Goal: Task Accomplishment & Management: Use online tool/utility

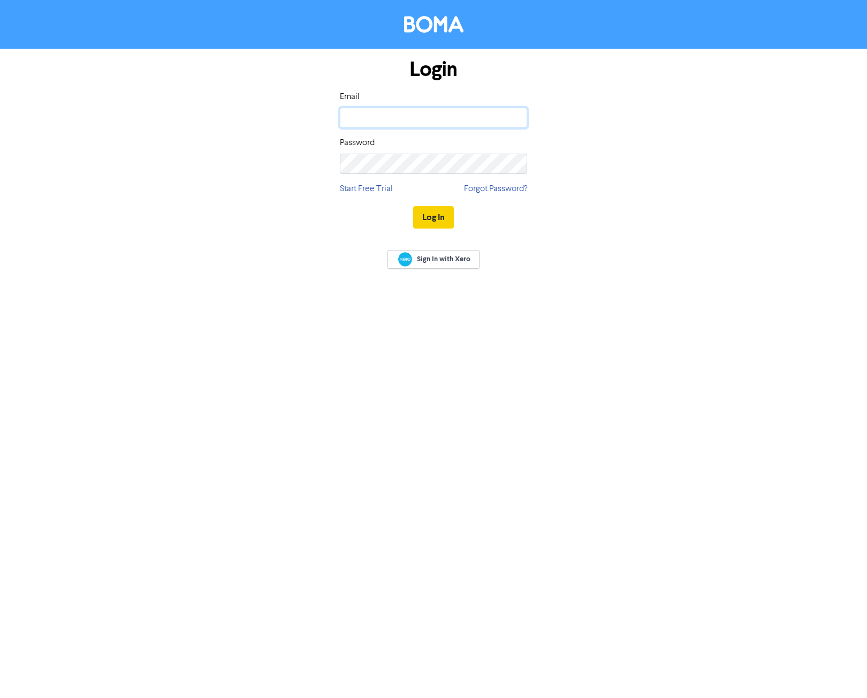
type input "[PERSON_NAME][EMAIL_ADDRESS][DOMAIN_NAME]"
click at [432, 220] on button "Log In" at bounding box center [433, 217] width 41 height 22
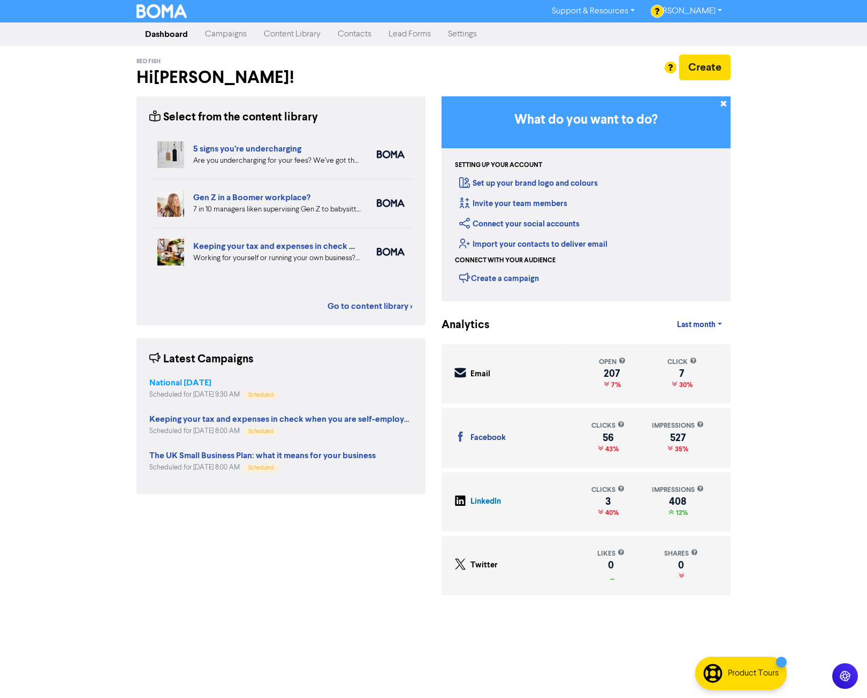
click at [194, 378] on strong "National [DATE]" at bounding box center [180, 382] width 62 height 11
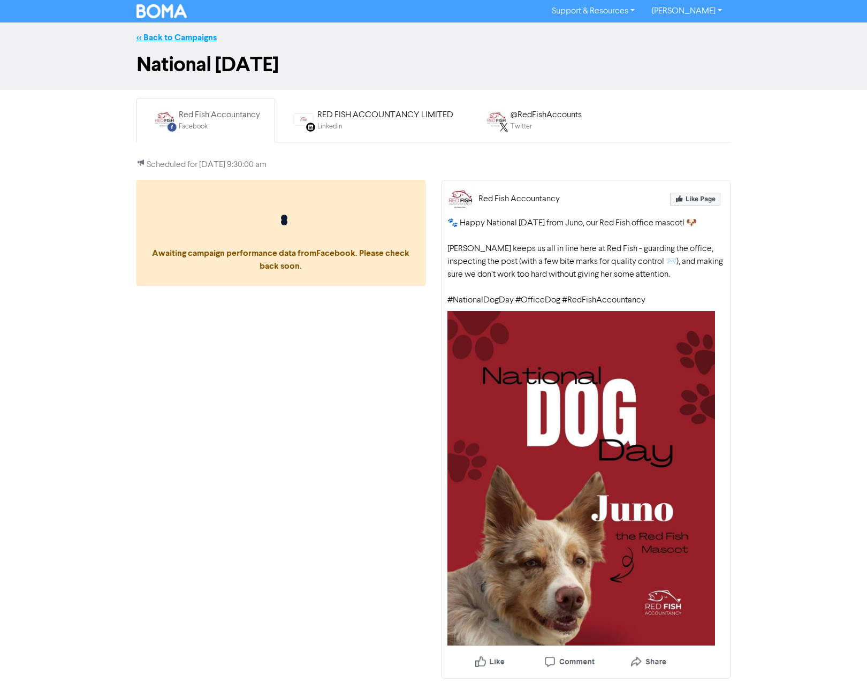
click at [164, 37] on link "<< Back to Campaigns" at bounding box center [176, 37] width 80 height 11
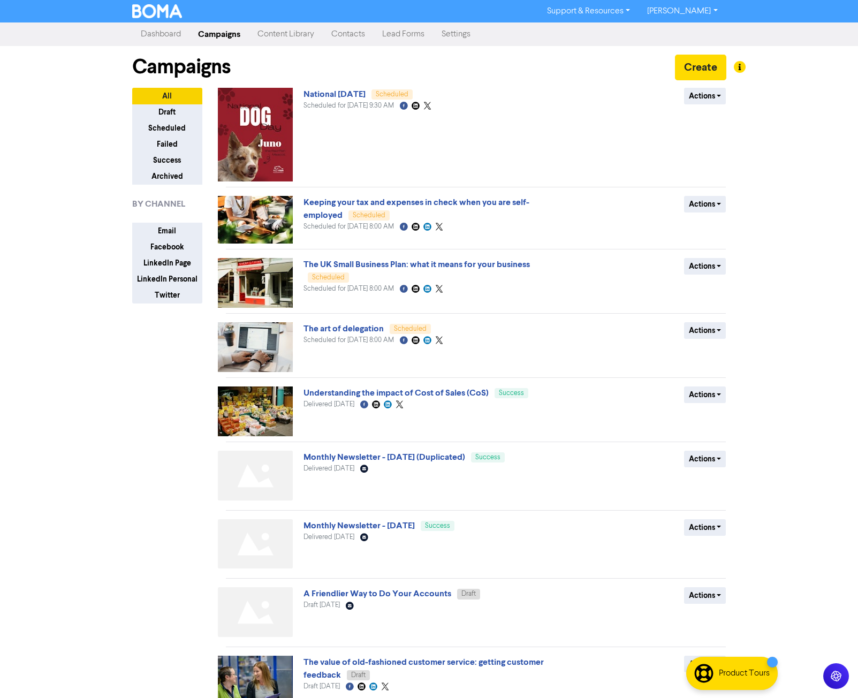
click at [361, 37] on link "Contacts" at bounding box center [348, 34] width 51 height 21
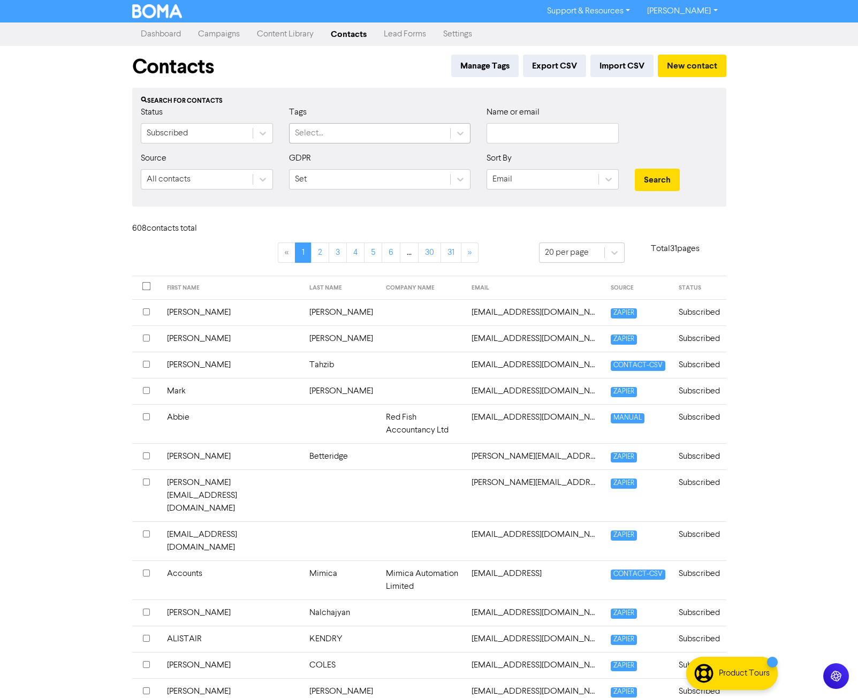
click at [341, 132] on div "Select..." at bounding box center [369, 133] width 160 height 19
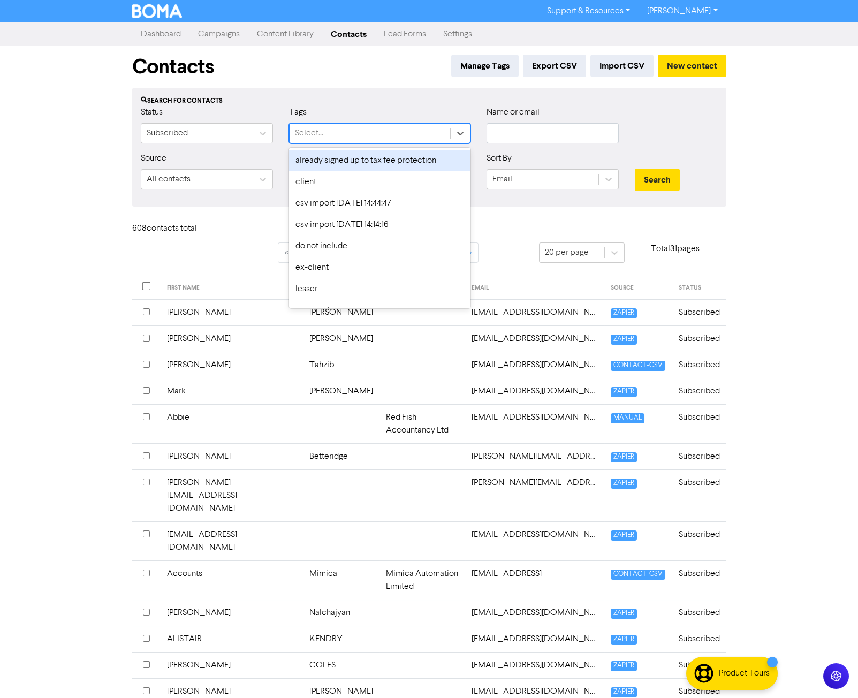
click at [353, 130] on div "Select..." at bounding box center [369, 133] width 160 height 19
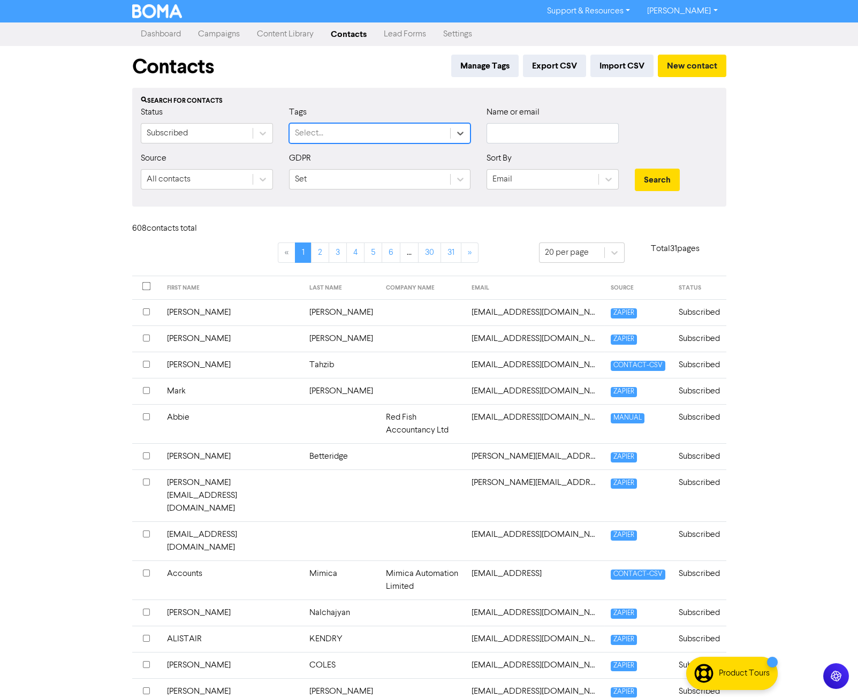
click at [374, 126] on div "Select..." at bounding box center [369, 133] width 160 height 19
drag, startPoint x: 357, startPoint y: 128, endPoint x: 417, endPoint y: 126, distance: 60.5
click at [357, 128] on div "Select..." at bounding box center [369, 133] width 160 height 19
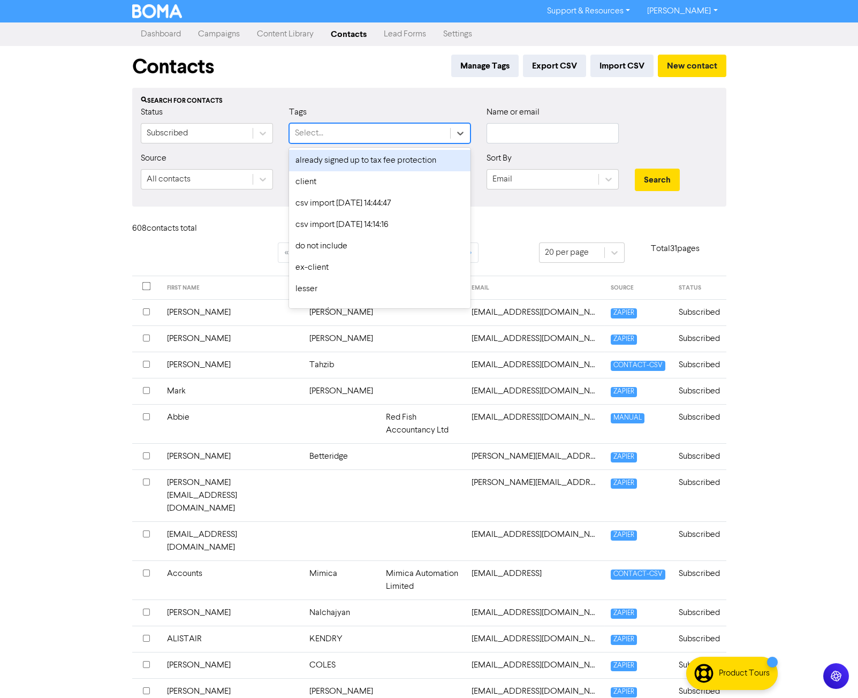
click at [374, 132] on div "Select..." at bounding box center [369, 133] width 160 height 19
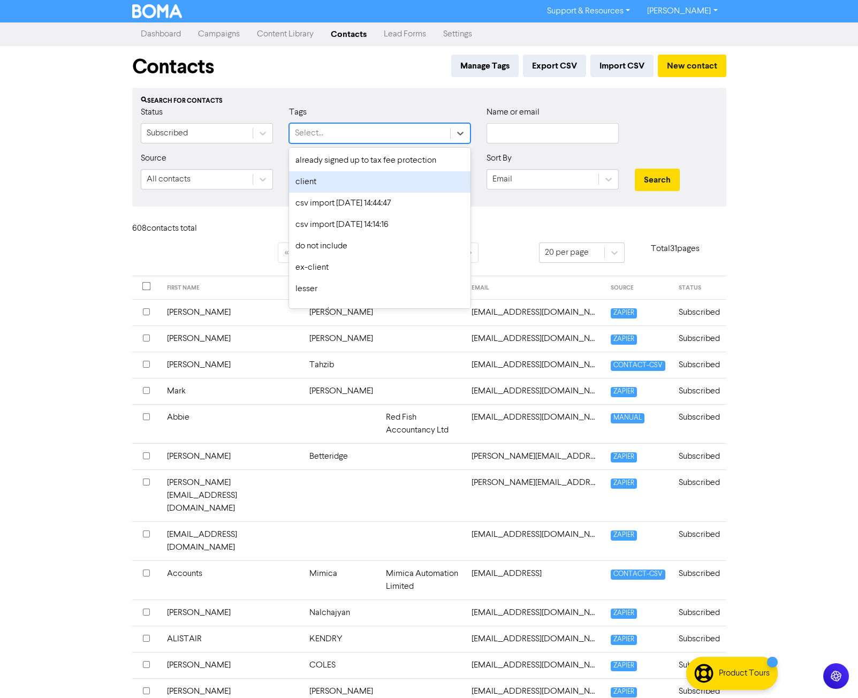
click at [316, 178] on div "client" at bounding box center [379, 181] width 181 height 21
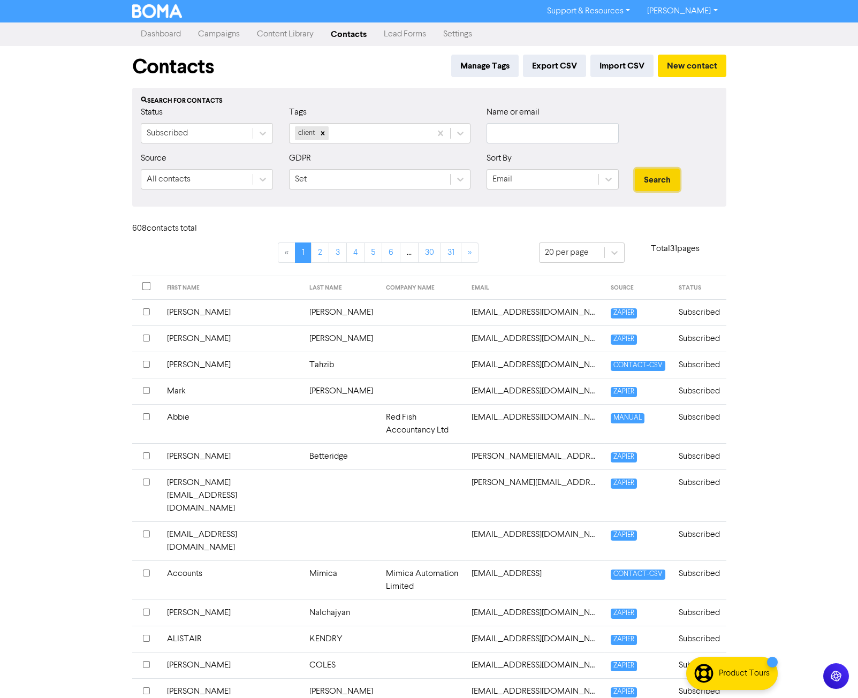
click at [663, 172] on button "Search" at bounding box center [656, 180] width 45 height 22
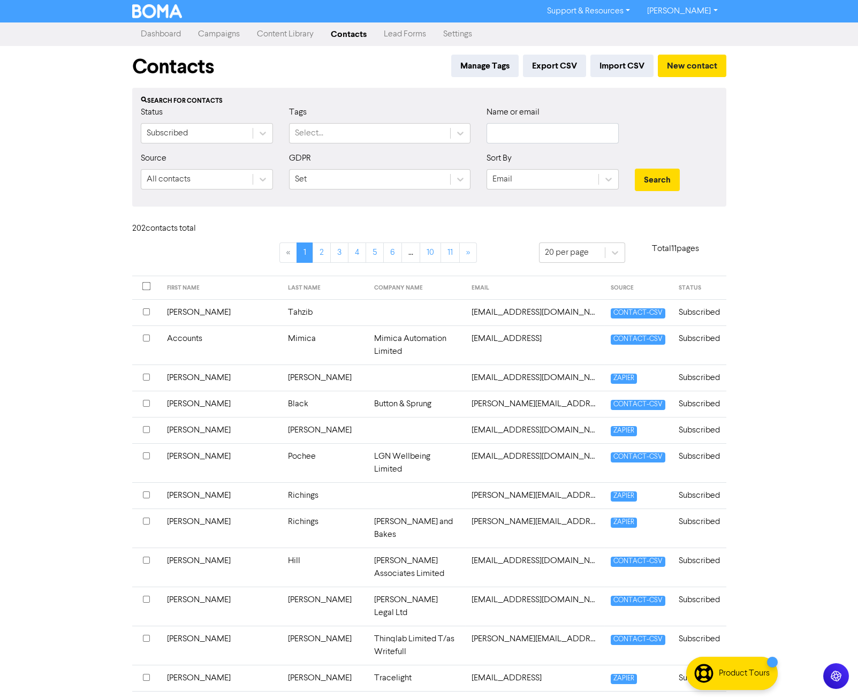
click at [686, 140] on div at bounding box center [675, 129] width 99 height 46
